Goal: Information Seeking & Learning: Learn about a topic

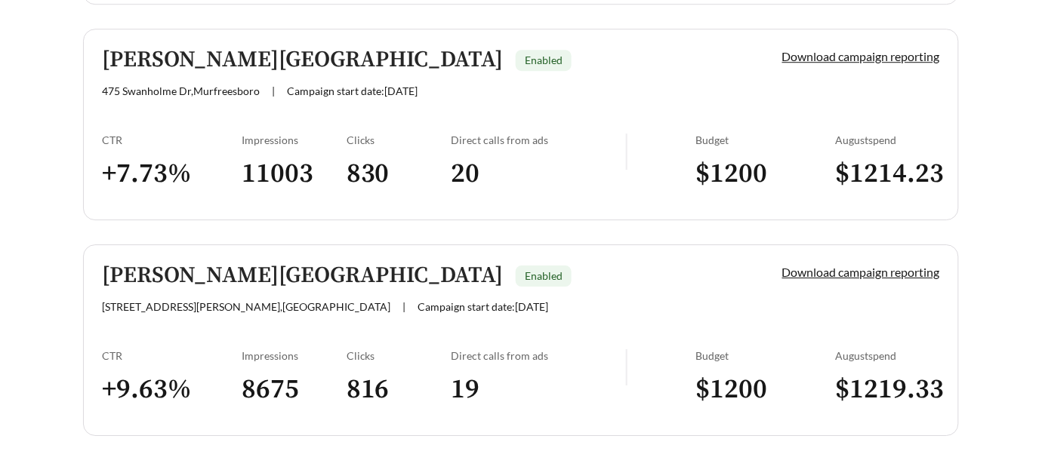
scroll to position [1052, 0]
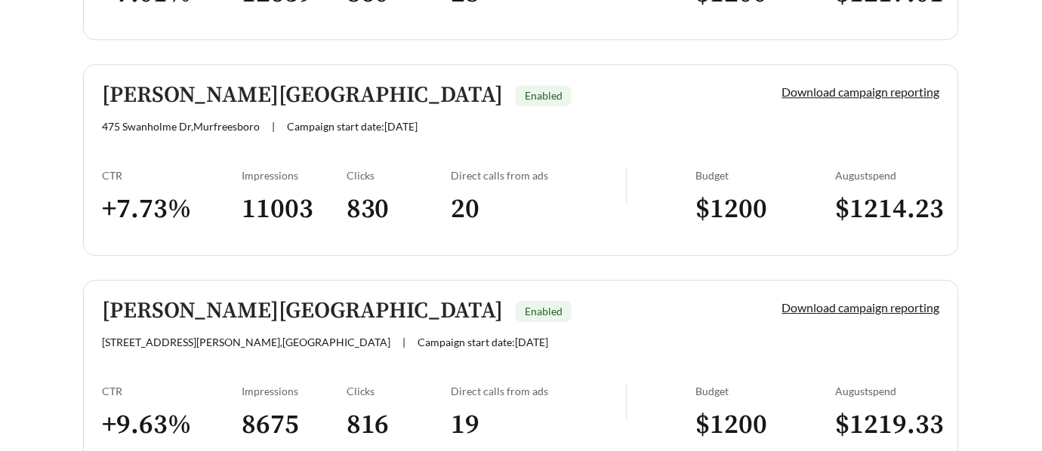
click at [205, 313] on h5 "[PERSON_NAME][GEOGRAPHIC_DATA]" at bounding box center [302, 311] width 401 height 25
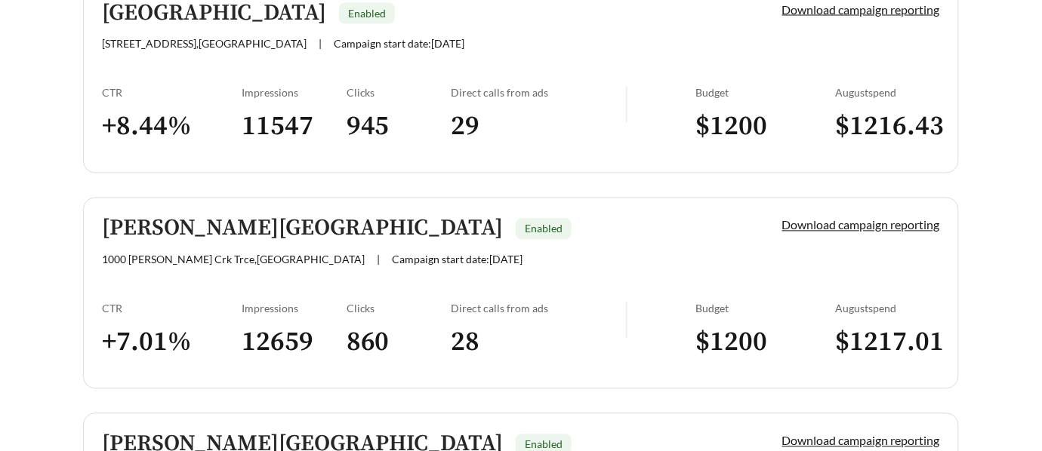
scroll to position [704, 0]
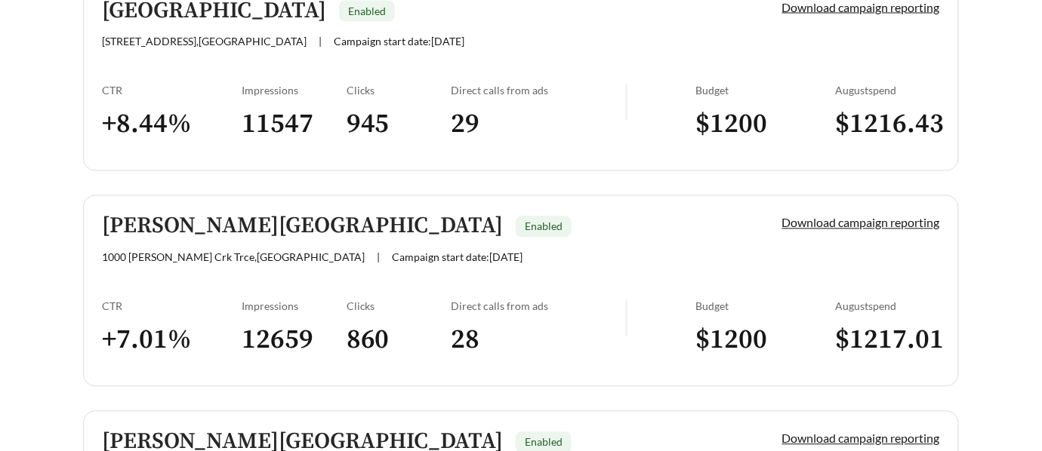
click at [171, 224] on h5 "[PERSON_NAME][GEOGRAPHIC_DATA]" at bounding box center [302, 226] width 401 height 25
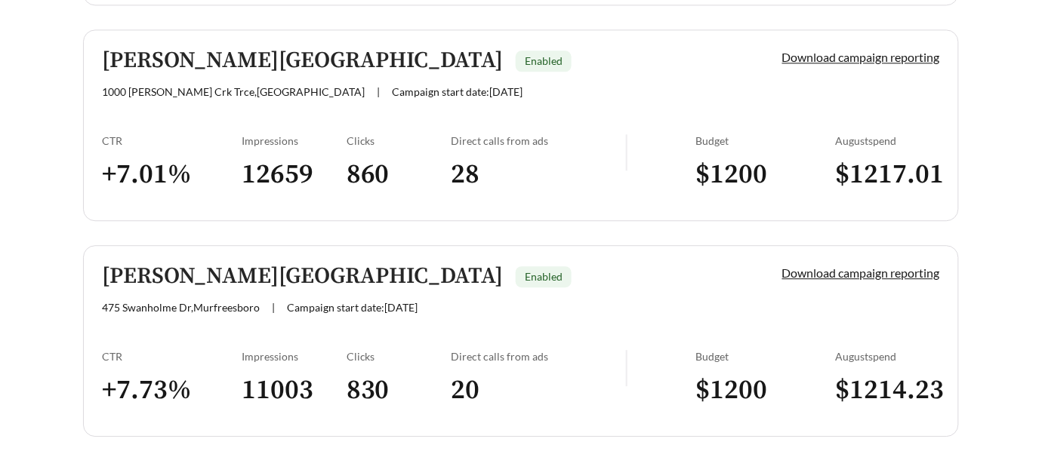
scroll to position [906, 0]
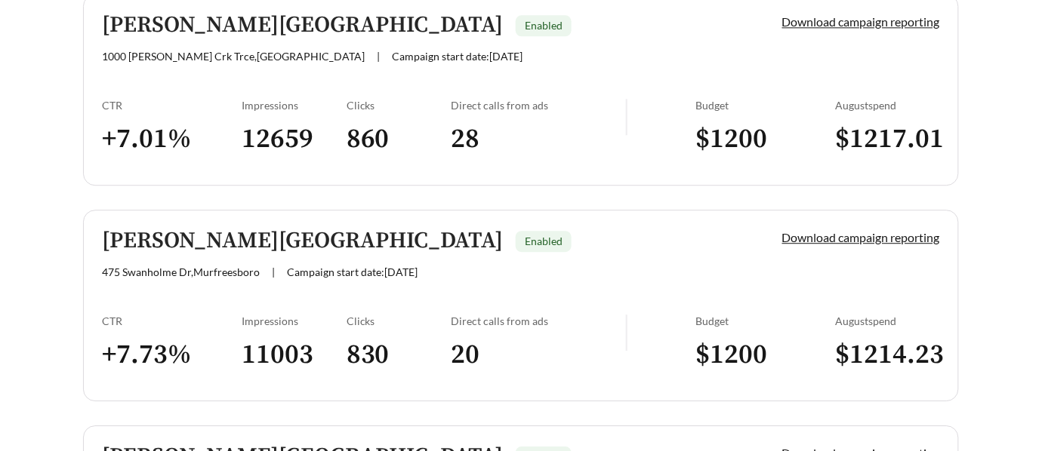
click at [193, 233] on h5 "[PERSON_NAME][GEOGRAPHIC_DATA]" at bounding box center [302, 241] width 401 height 25
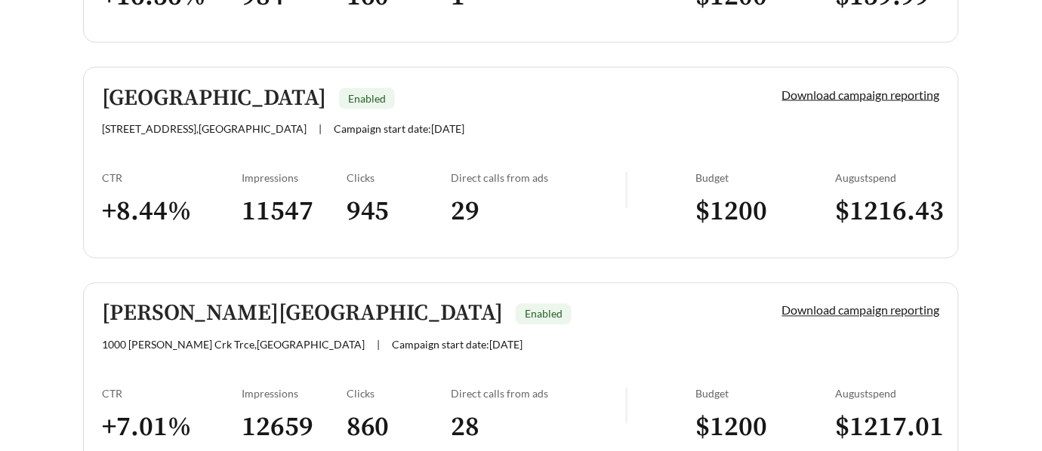
scroll to position [549, 0]
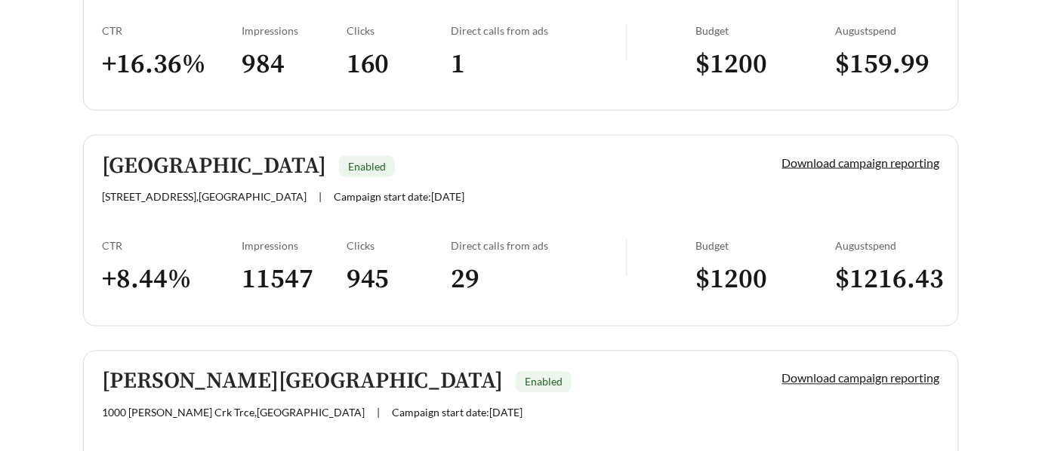
click at [183, 168] on h5 "[GEOGRAPHIC_DATA]" at bounding box center [214, 166] width 224 height 25
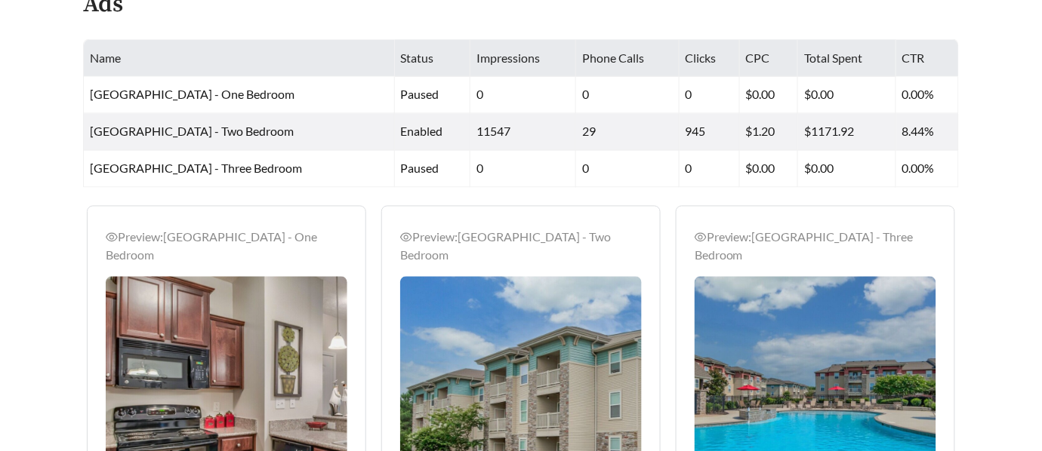
scroll to position [613, 0]
